Goal: Task Accomplishment & Management: Manage account settings

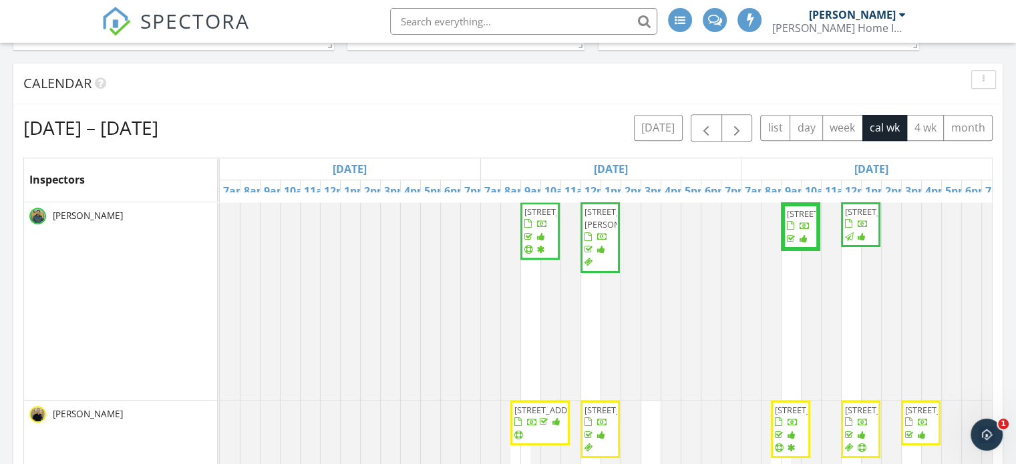
scroll to position [891, 0]
click at [709, 136] on span "button" at bounding box center [706, 129] width 16 height 16
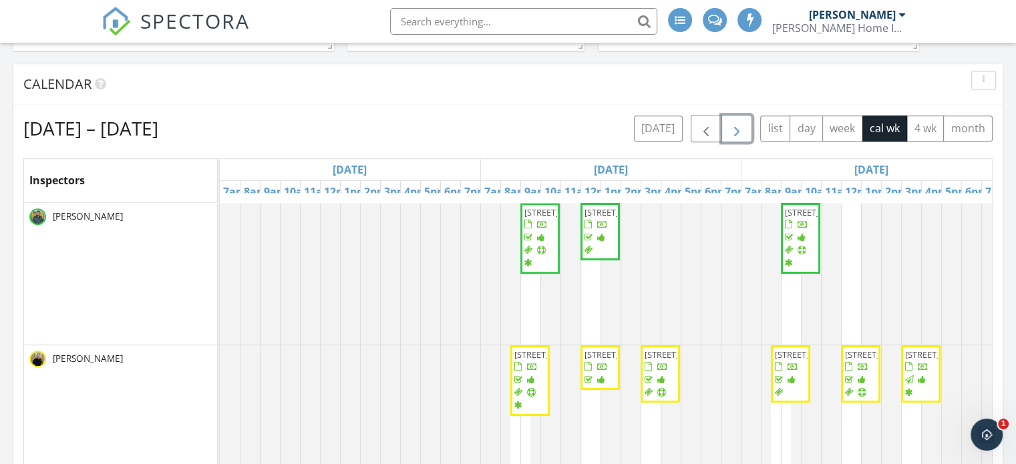
click at [737, 120] on button "button" at bounding box center [736, 128] width 31 height 27
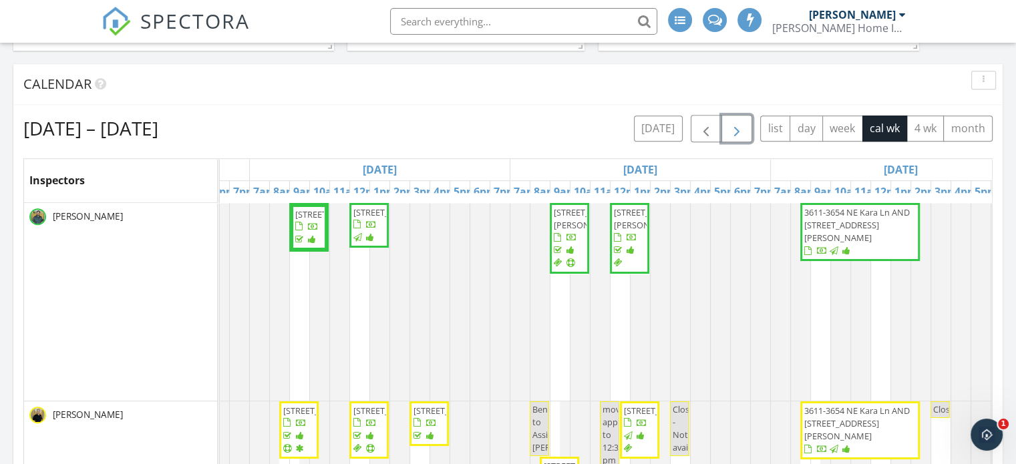
scroll to position [0, 494]
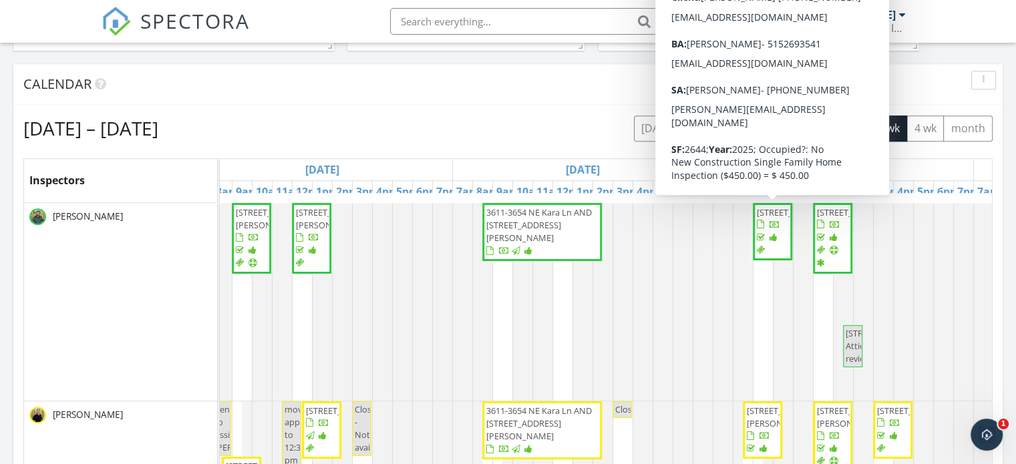
click at [768, 218] on span "2575 SE Florence Dr, Waukee 50263" at bounding box center [794, 212] width 75 height 12
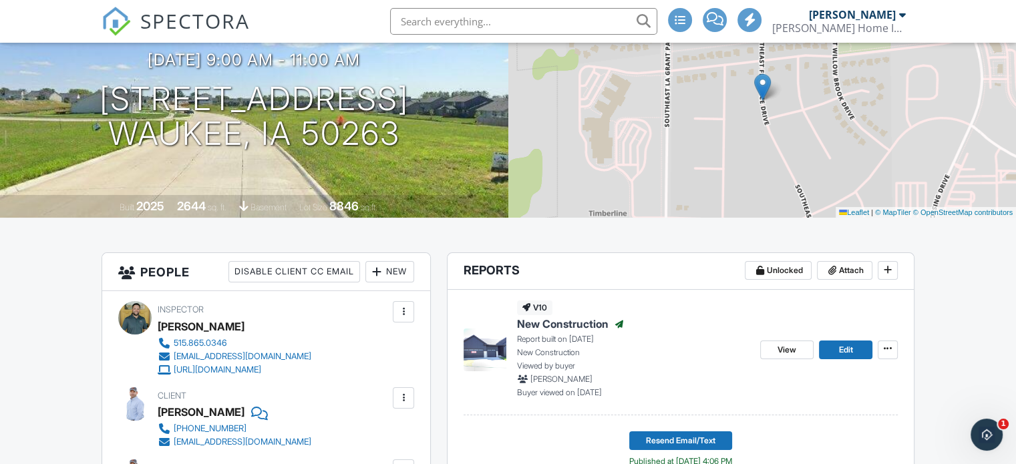
scroll to position [142, 0]
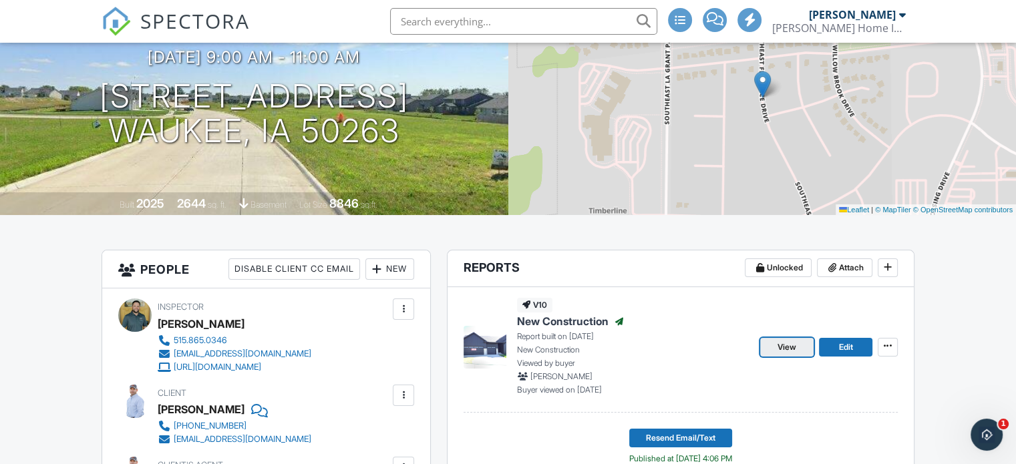
click at [803, 350] on link "View" at bounding box center [786, 347] width 53 height 19
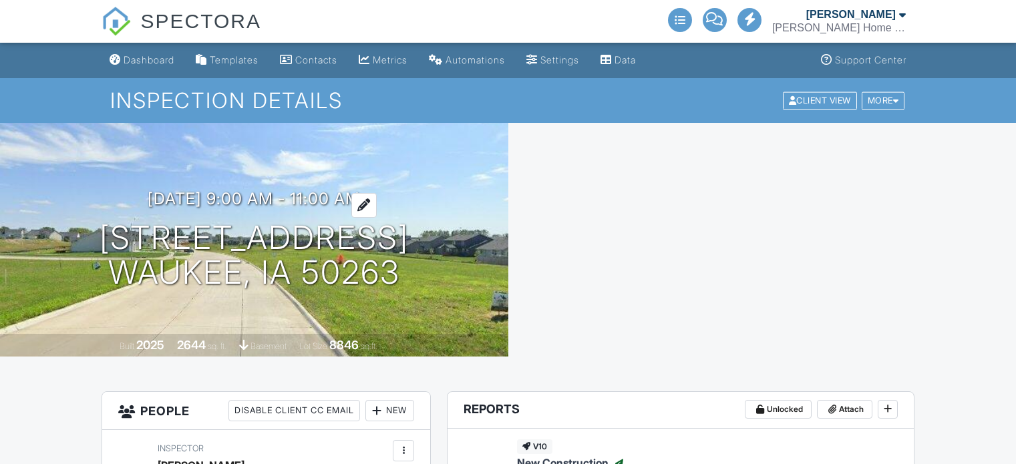
click at [152, 190] on h3 "[DATE] 9:00 am - 11:00 am" at bounding box center [254, 199] width 212 height 18
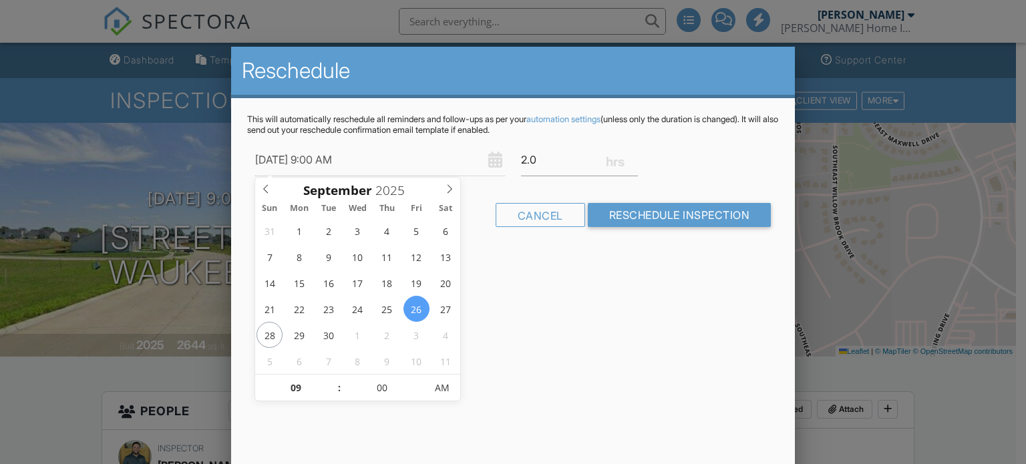
click at [922, 150] on div at bounding box center [513, 223] width 1026 height 580
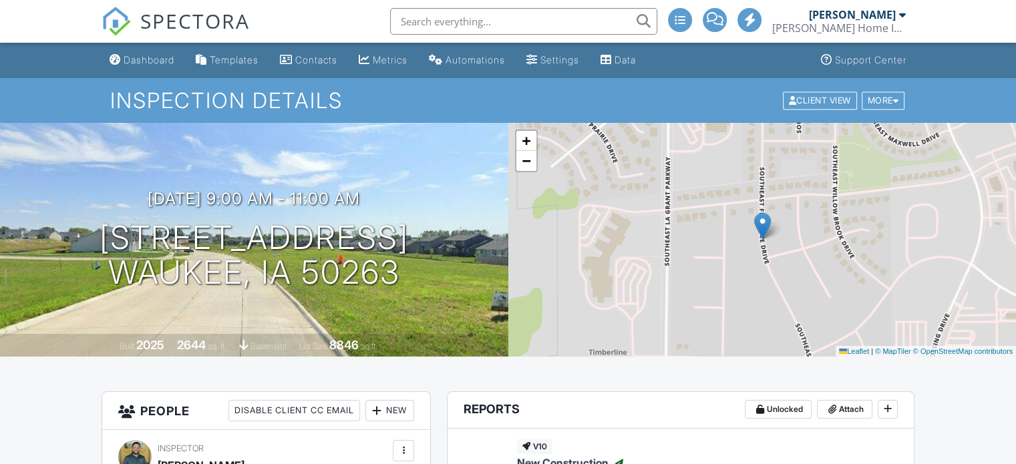
click at [519, 212] on div "+ − Leaflet | © MapTiler © OpenStreetMap contributors" at bounding box center [762, 240] width 508 height 234
click at [123, 59] on link "Dashboard" at bounding box center [141, 60] width 75 height 25
